Goal: Information Seeking & Learning: Understand process/instructions

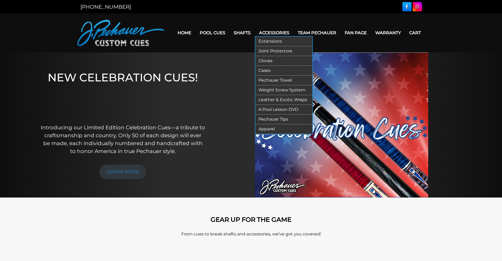
click at [270, 128] on link "Apparel" at bounding box center [283, 129] width 57 height 10
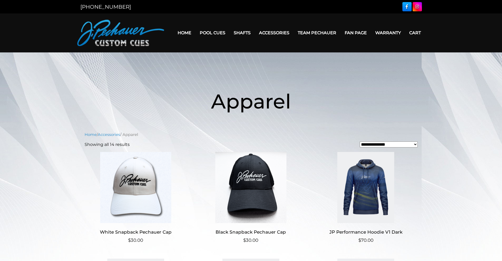
click at [394, 34] on link "Warranty" at bounding box center [388, 32] width 34 height 13
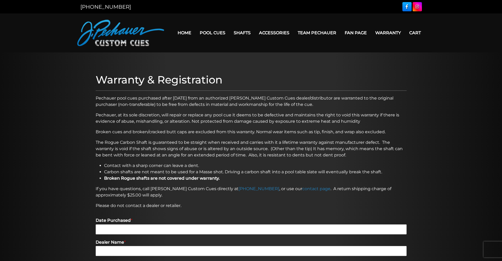
click at [242, 120] on p "Pechauer, at its sole discretion, will repair or replace any pool cue it deems …" at bounding box center [251, 118] width 311 height 13
